Goal: Find specific page/section: Find specific page/section

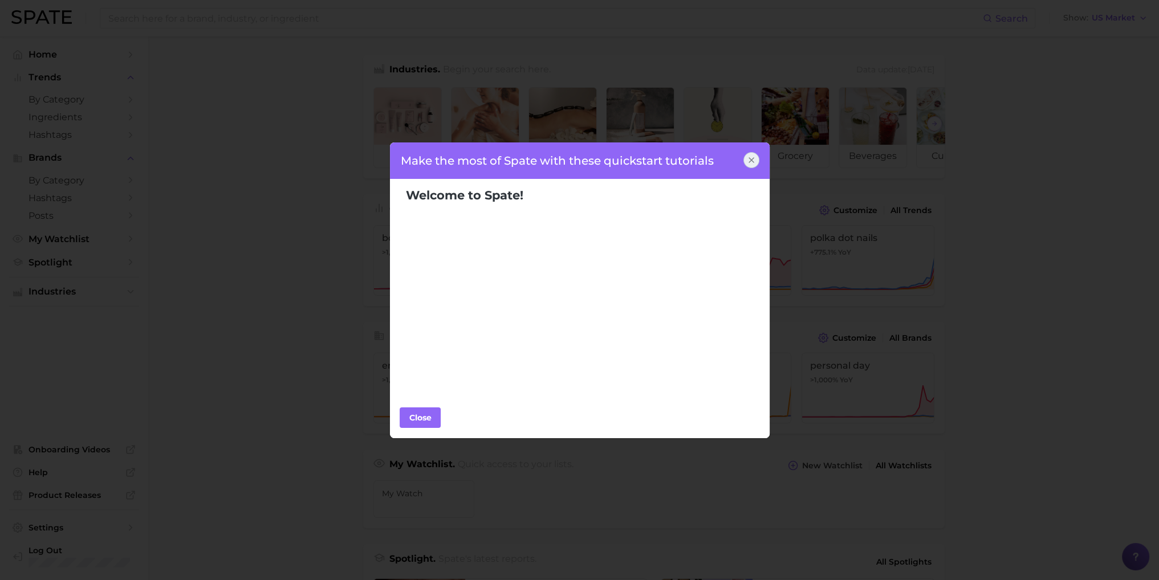
click at [748, 167] on div at bounding box center [751, 160] width 16 height 16
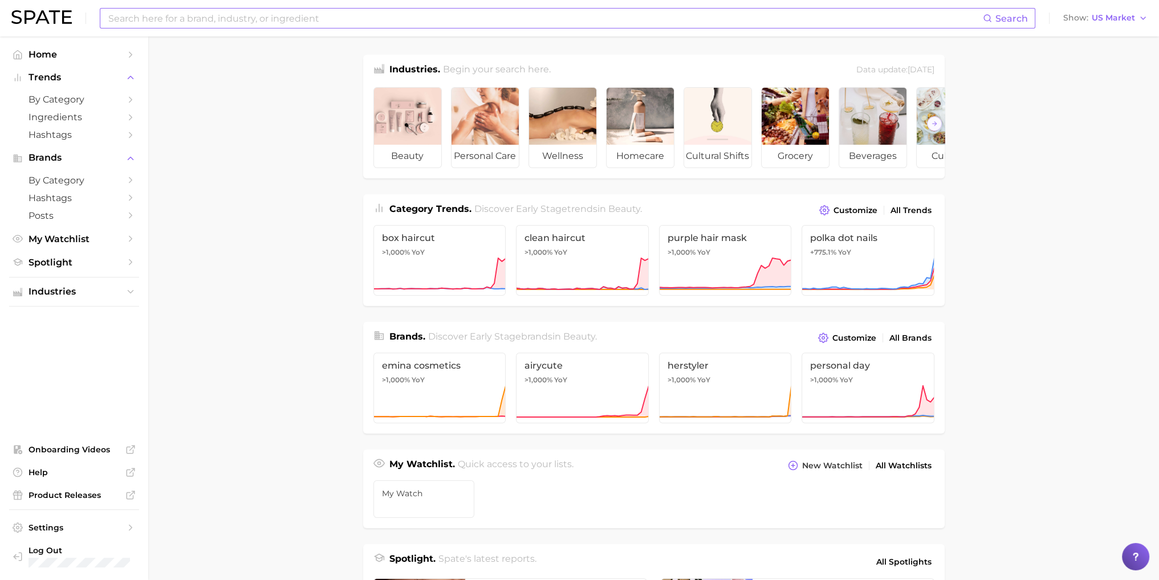
click at [267, 18] on input at bounding box center [545, 18] width 876 height 19
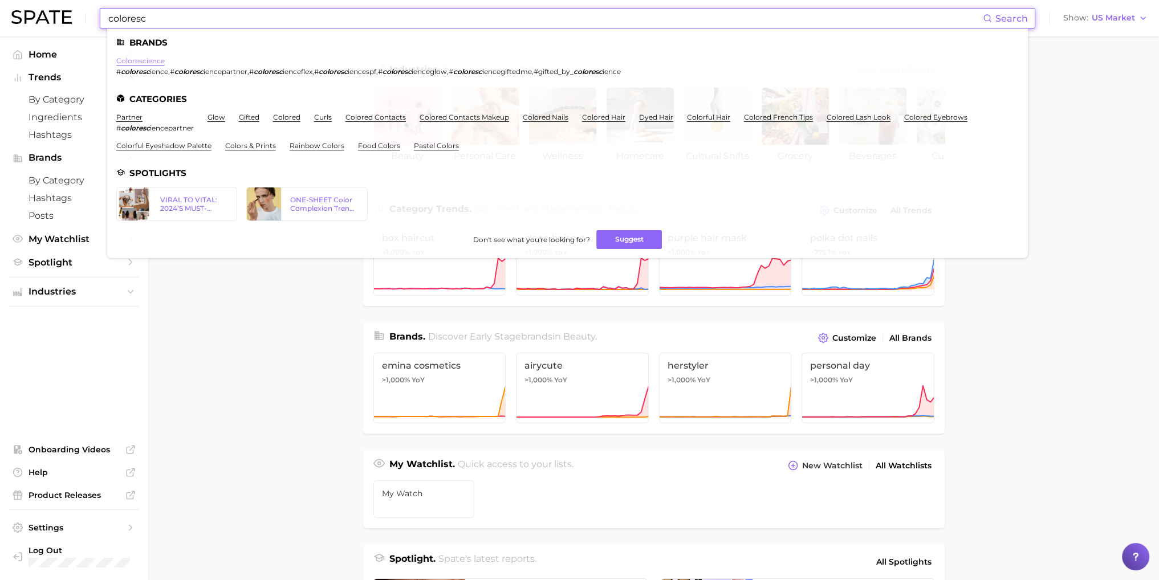
type input "coloresc"
click at [143, 60] on link "colorescience" at bounding box center [140, 60] width 48 height 9
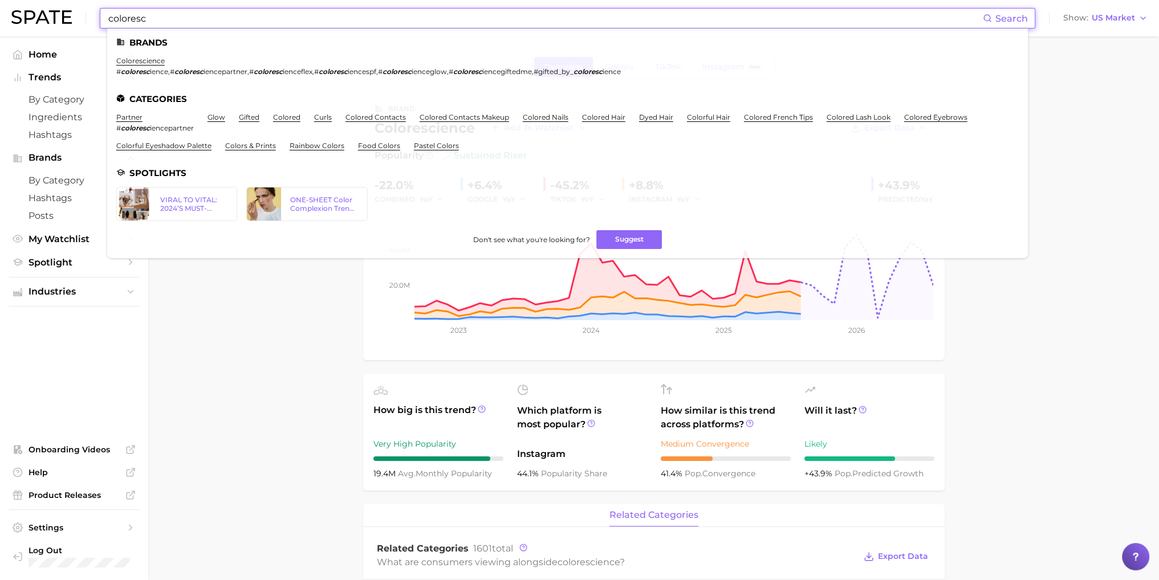
click at [235, 21] on input "coloresc" at bounding box center [545, 18] width 876 height 19
click at [234, 21] on input "coloresc" at bounding box center [545, 18] width 876 height 19
click at [174, 15] on input "coloresc" at bounding box center [545, 18] width 876 height 19
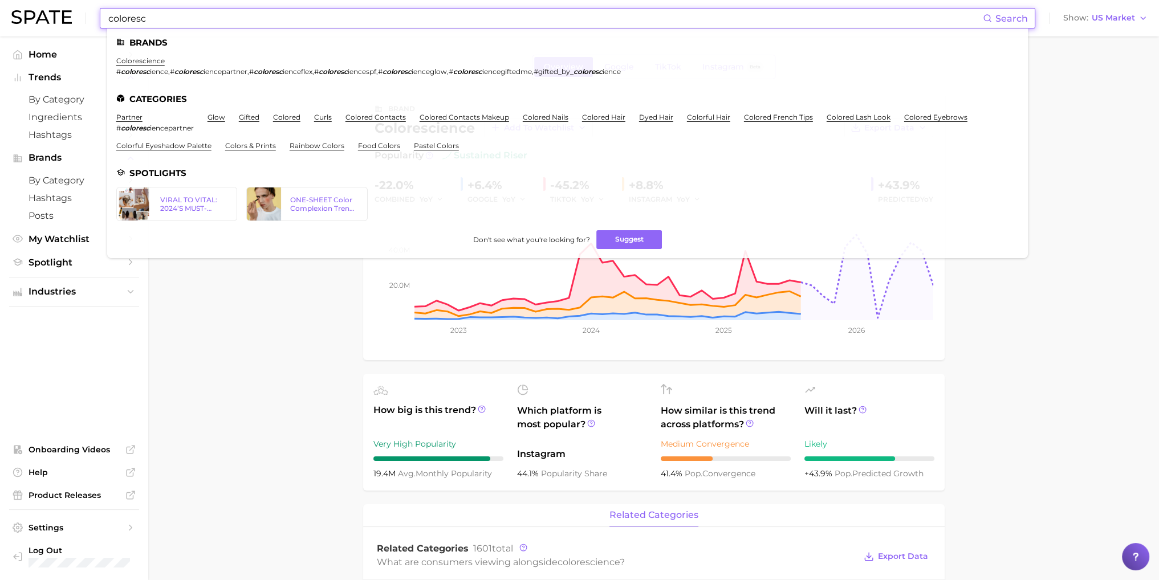
click at [174, 15] on input "coloresc" at bounding box center [545, 18] width 876 height 19
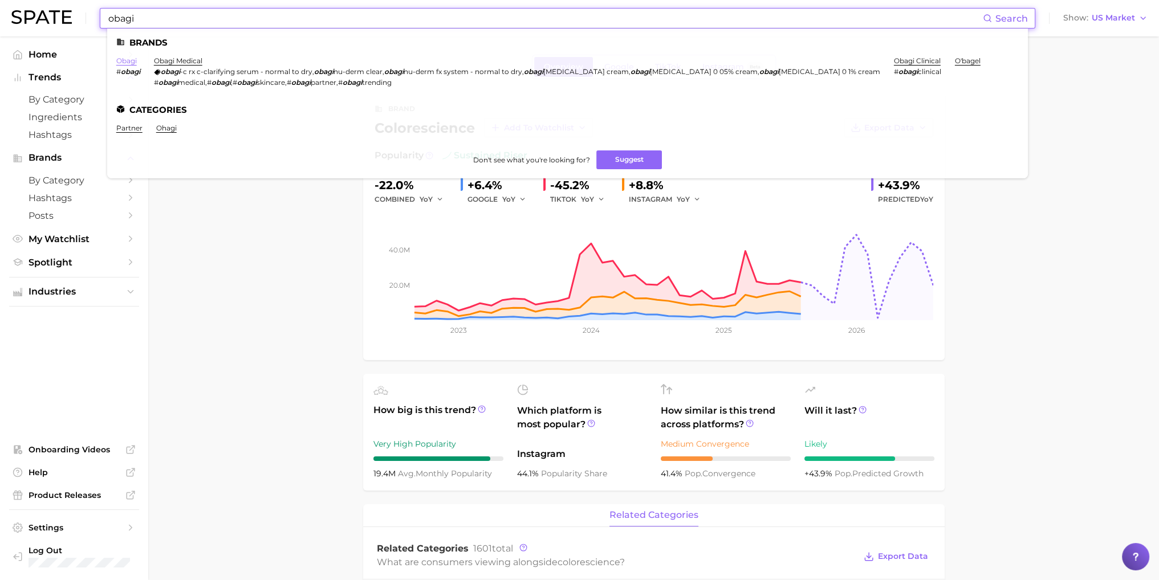
type input "obagi"
click at [121, 65] on link "obagi" at bounding box center [126, 60] width 21 height 9
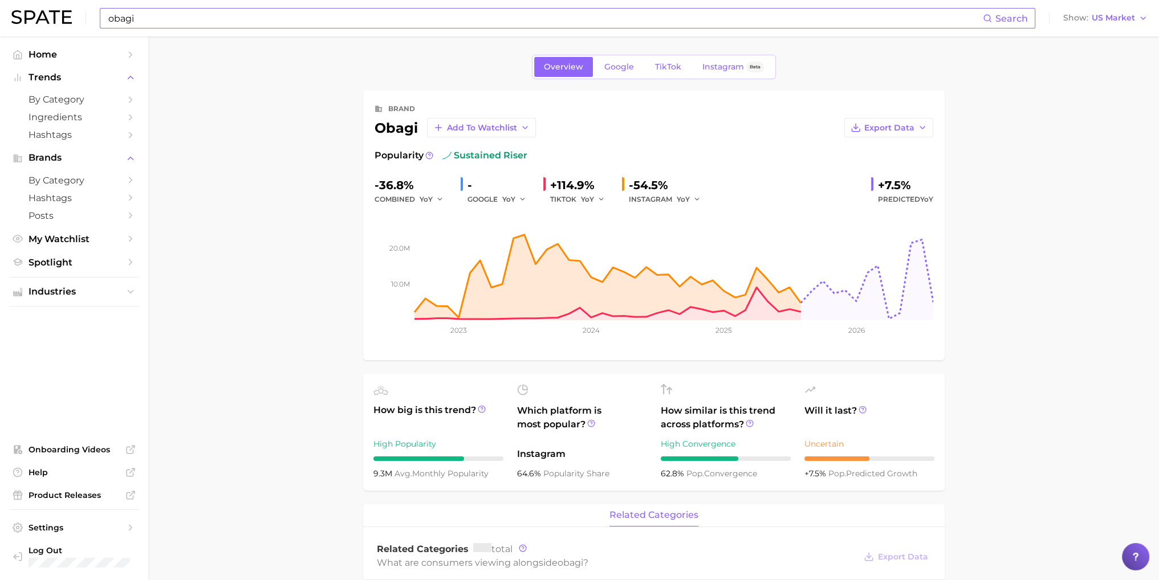
click at [151, 15] on input "obagi" at bounding box center [545, 18] width 876 height 19
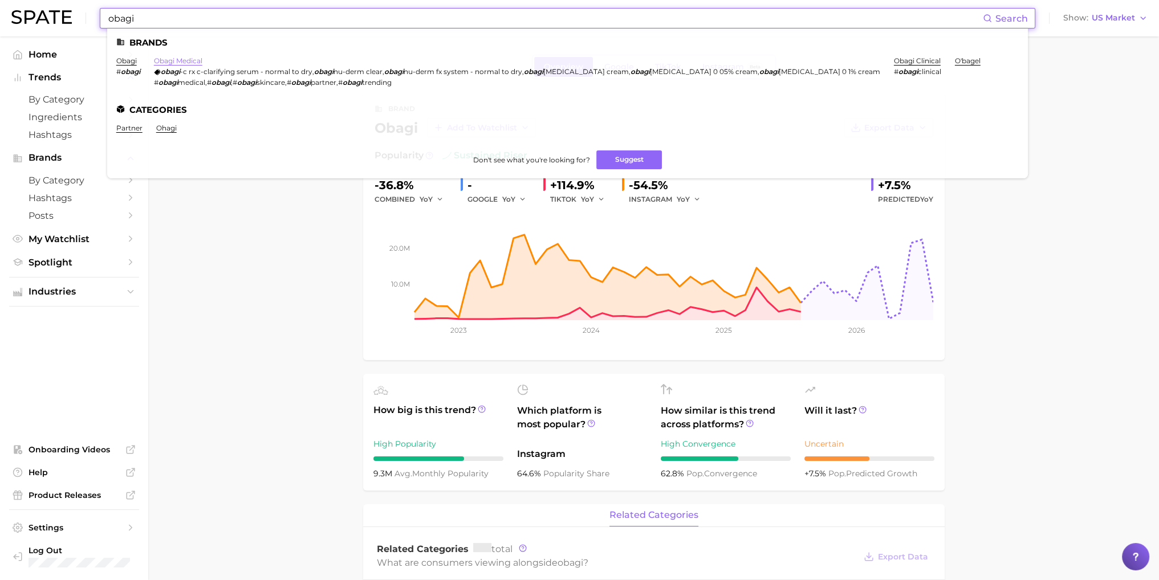
click at [164, 59] on link "obagi medical" at bounding box center [178, 60] width 48 height 9
